Goal: Download file/media

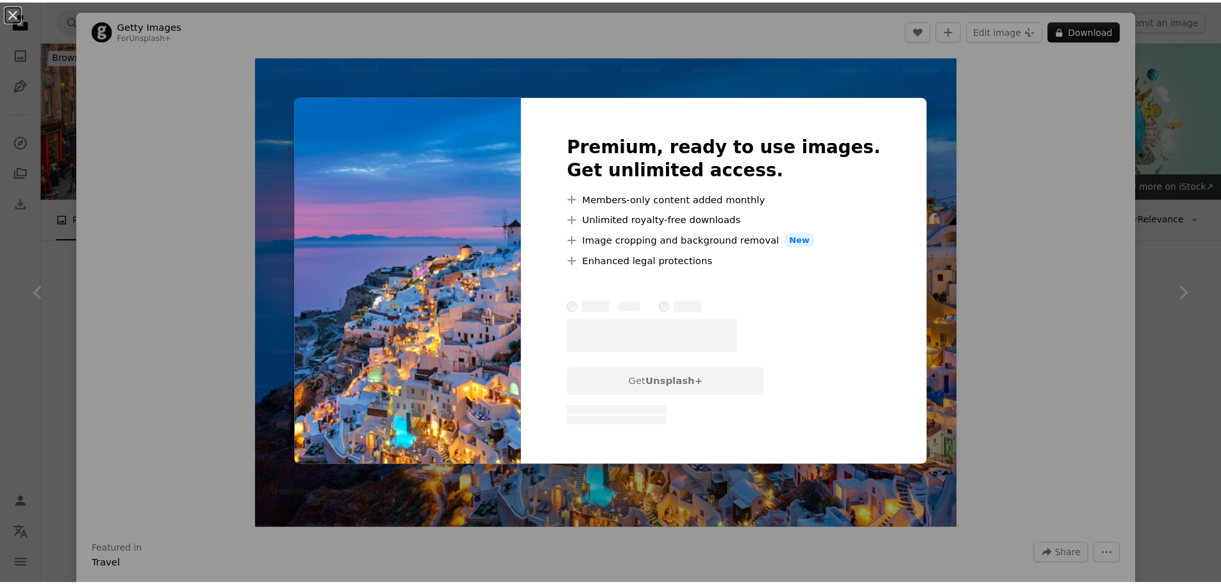
scroll to position [1092, 0]
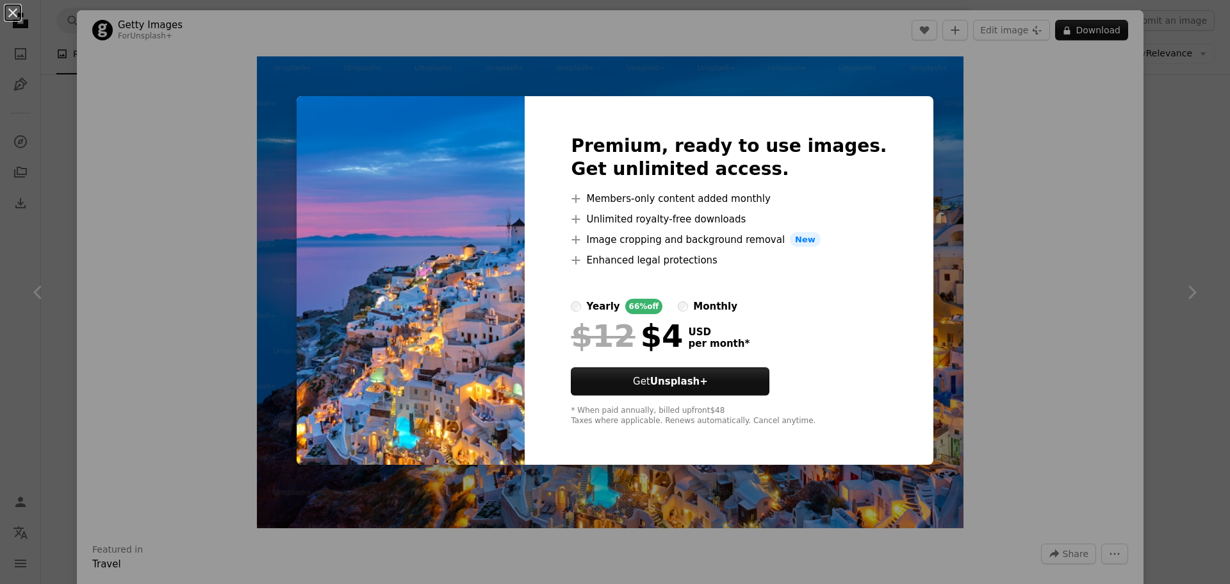
click at [1093, 263] on div "An X shape Premium, ready to use images. Get unlimited access. A plus sign Memb…" at bounding box center [615, 292] width 1230 height 584
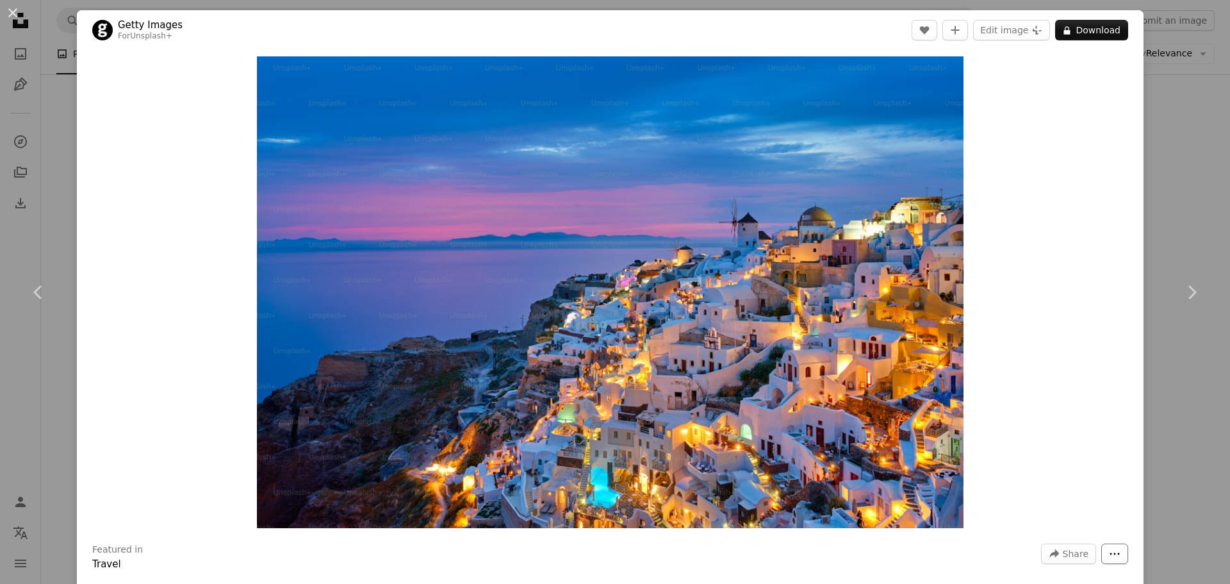
click at [1109, 554] on icon "More Actions" at bounding box center [1115, 554] width 12 height 12
click at [1065, 552] on span "Share" at bounding box center [1076, 553] width 26 height 19
click at [1039, 520] on div "A URL sharing icon (chains) Copy link" at bounding box center [1029, 521] width 105 height 23
click at [19, 7] on button "An X shape" at bounding box center [12, 12] width 15 height 15
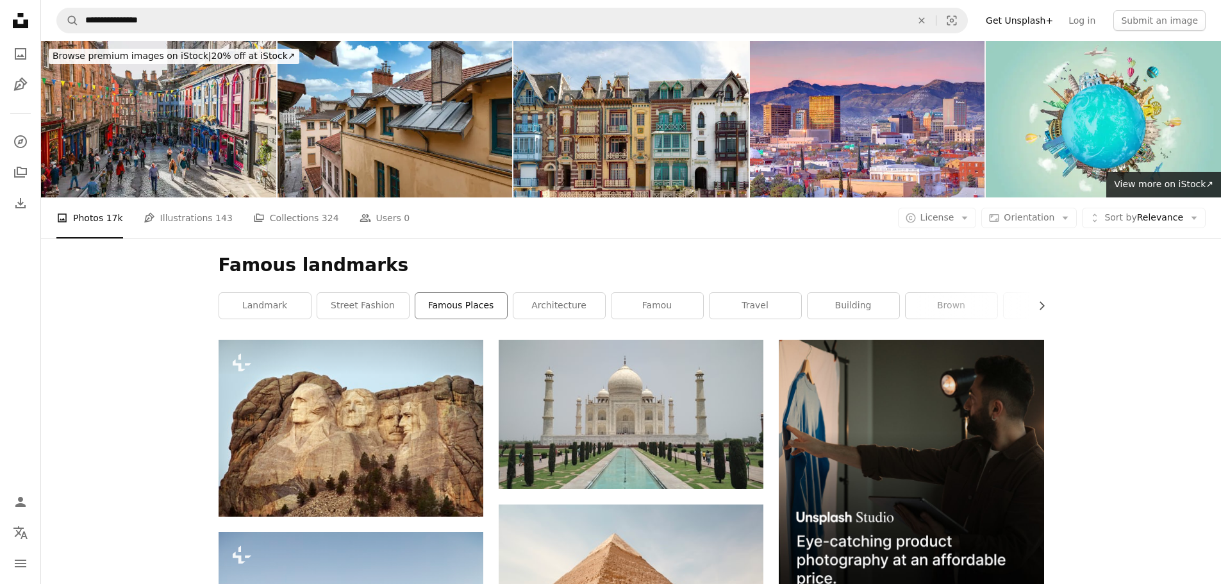
click at [472, 315] on link "famous places" at bounding box center [461, 306] width 92 height 26
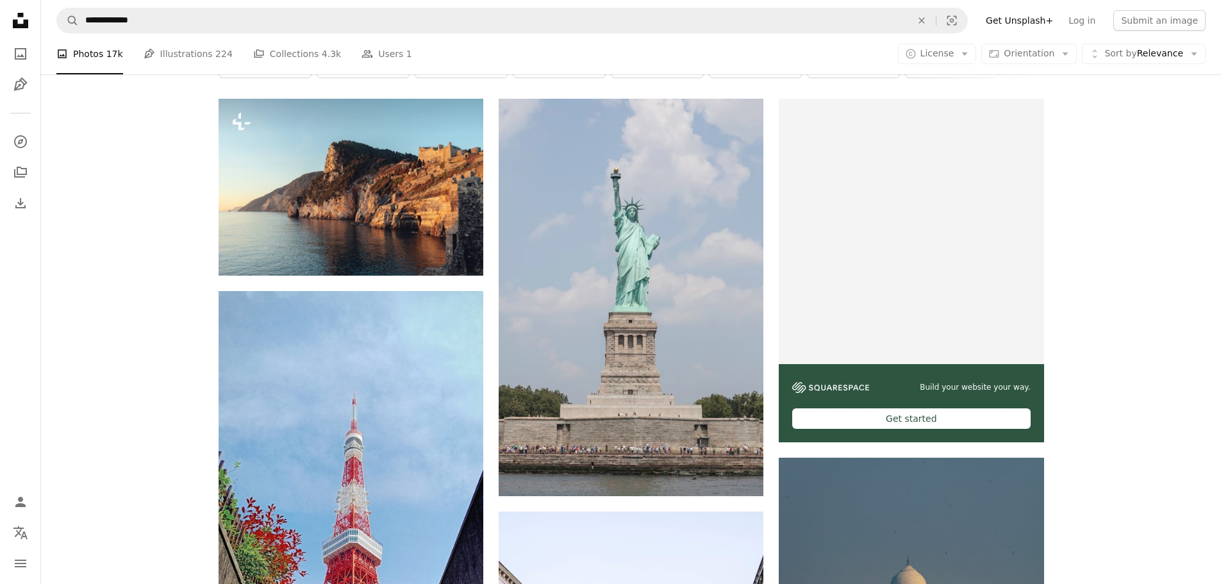
scroll to position [256, 0]
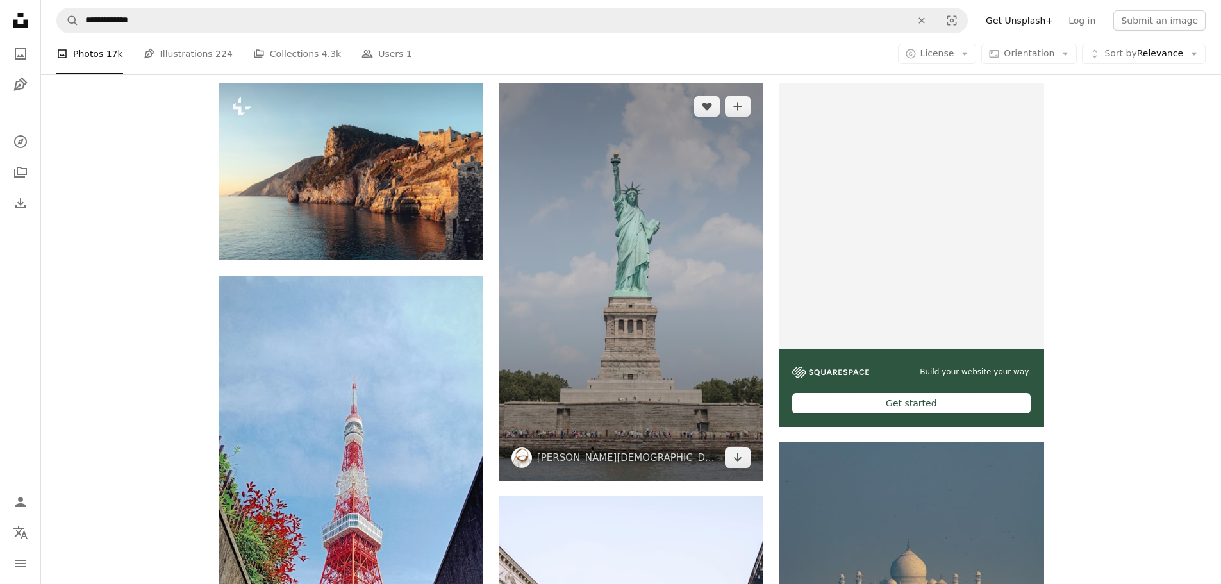
click at [681, 245] on img at bounding box center [631, 281] width 265 height 397
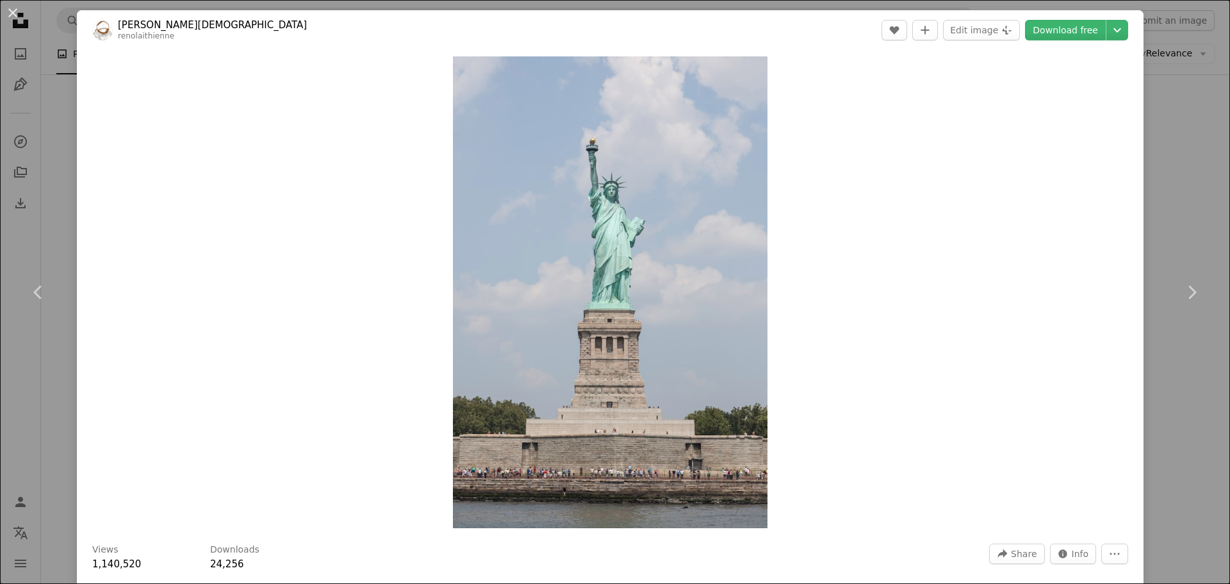
click at [1106, 26] on div at bounding box center [1106, 30] width 1 height 21
click at [1107, 34] on icon "Chevron down" at bounding box center [1117, 29] width 21 height 15
click at [1043, 57] on span "( 640 x 959 )" at bounding box center [1055, 61] width 53 height 10
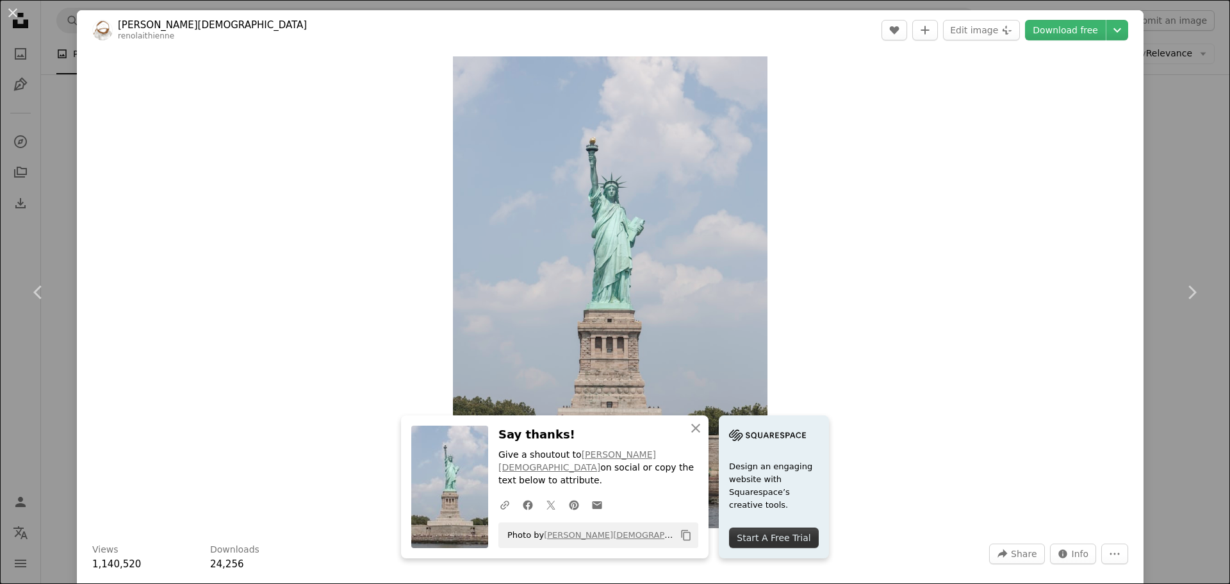
click at [1181, 134] on div "An X shape Chevron left Chevron right An X shape Close Say thanks! Give a shout…" at bounding box center [615, 292] width 1230 height 584
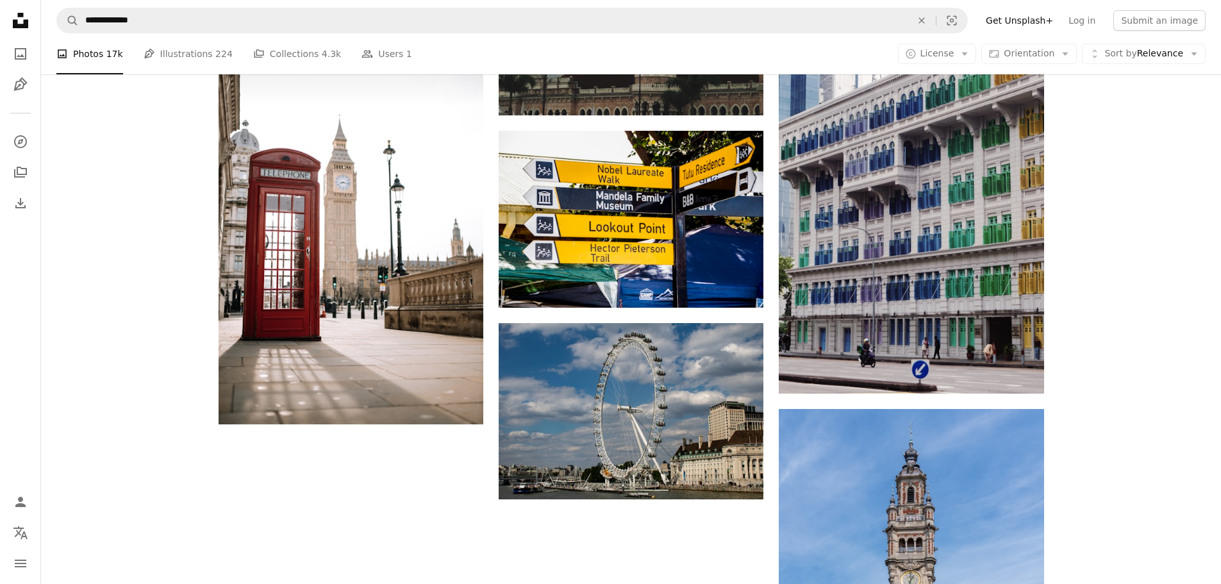
scroll to position [2087, 0]
